Goal: Find specific page/section

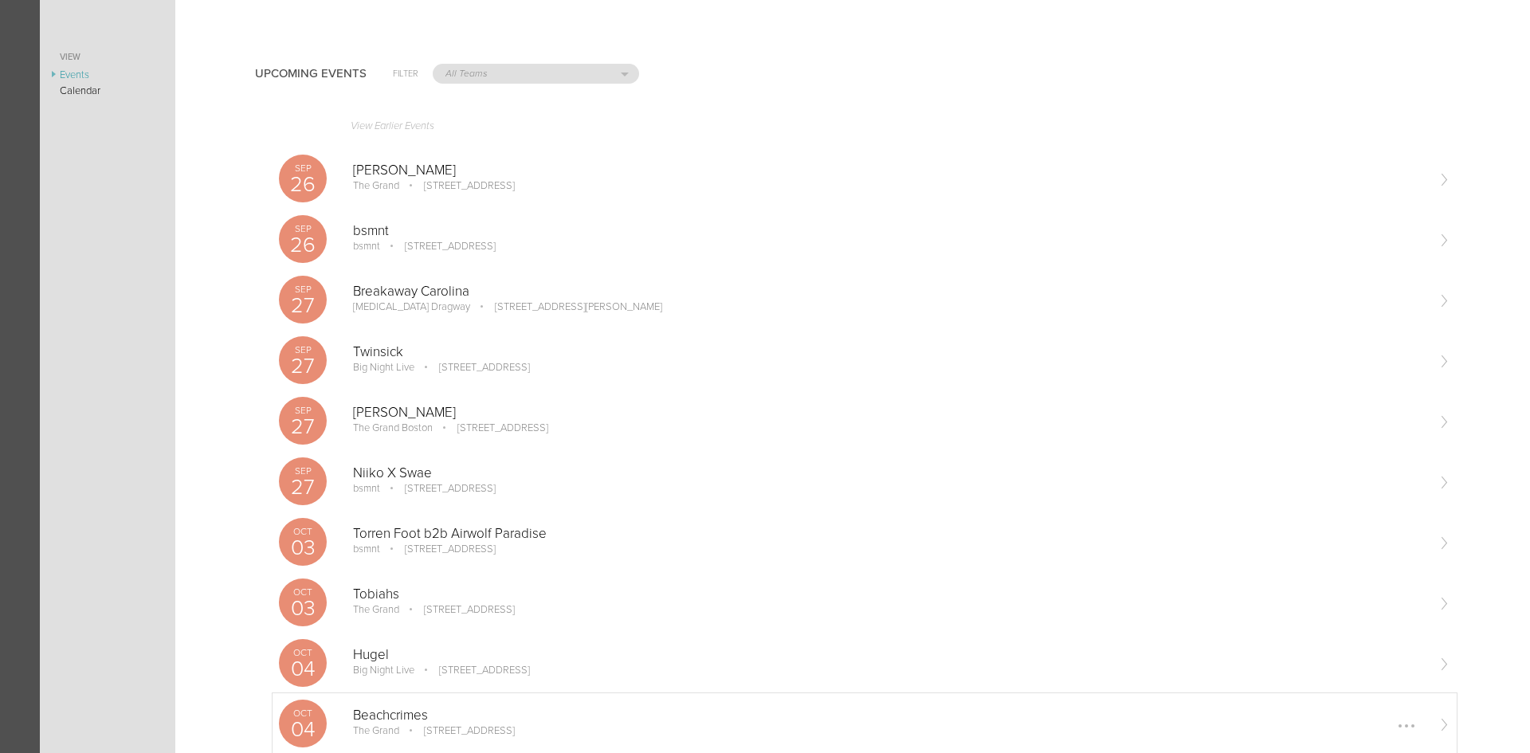
click at [449, 716] on p "Beachcrimes" at bounding box center [889, 716] width 1072 height 16
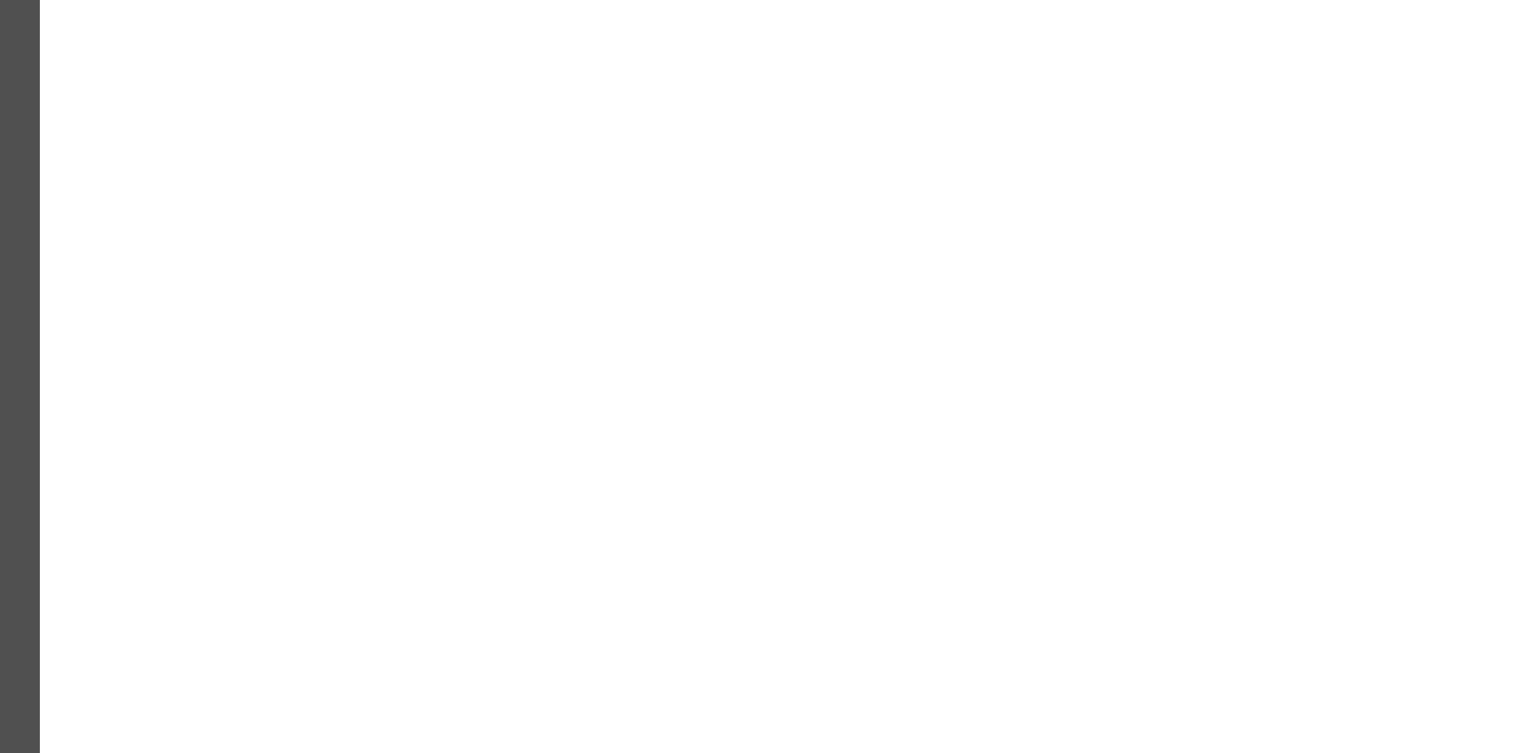
click at [684, 225] on body at bounding box center [765, 376] width 1530 height 753
